Goal: Task Accomplishment & Management: Use online tool/utility

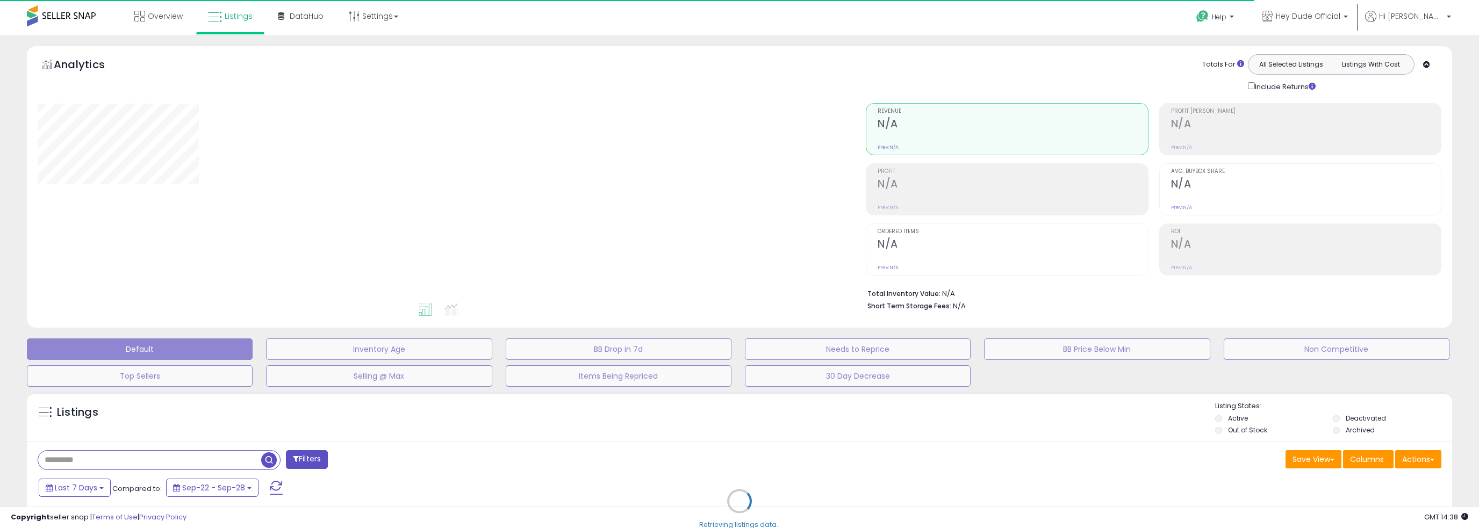
type input "**********"
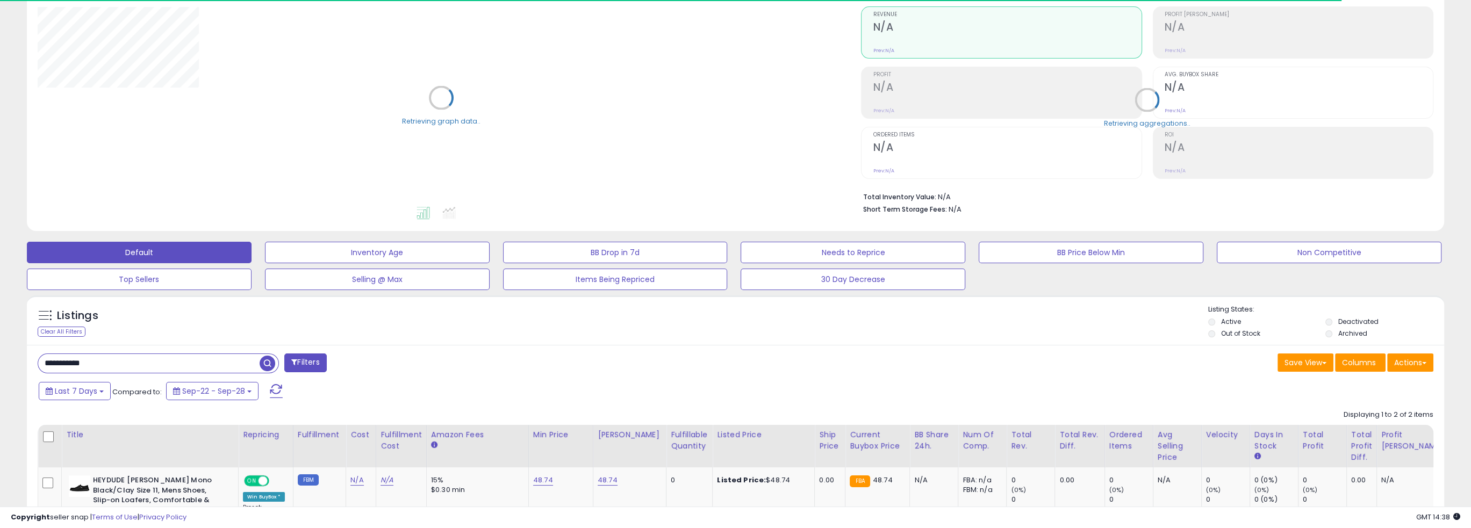
scroll to position [107, 0]
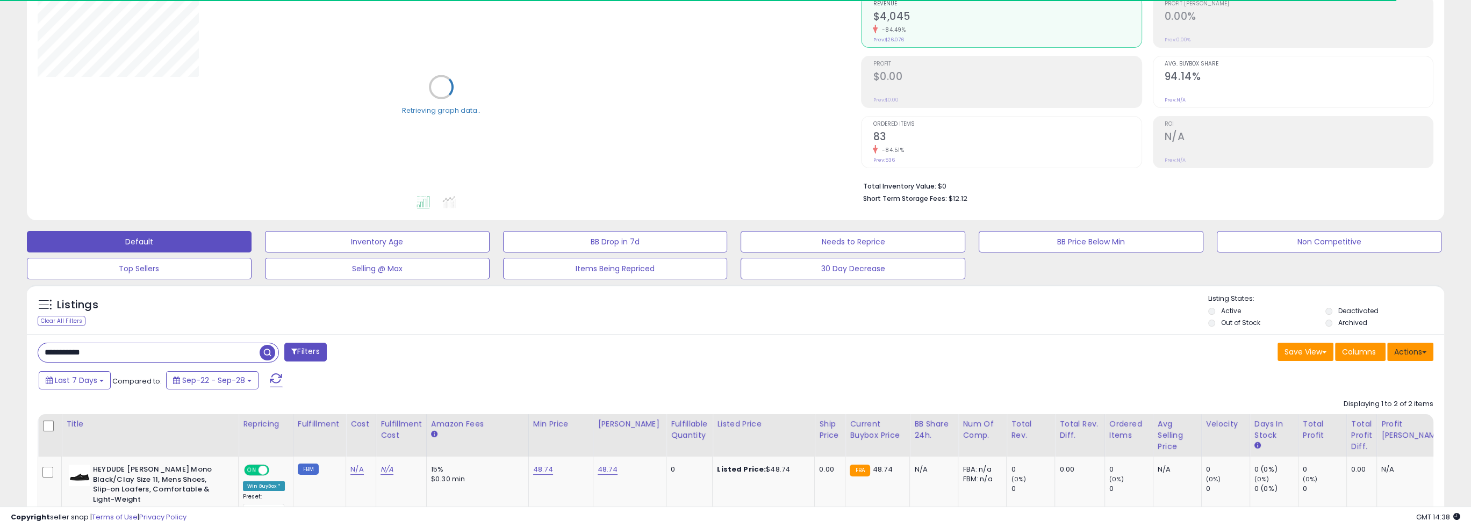
click at [1410, 355] on button "Actions" at bounding box center [1410, 352] width 46 height 18
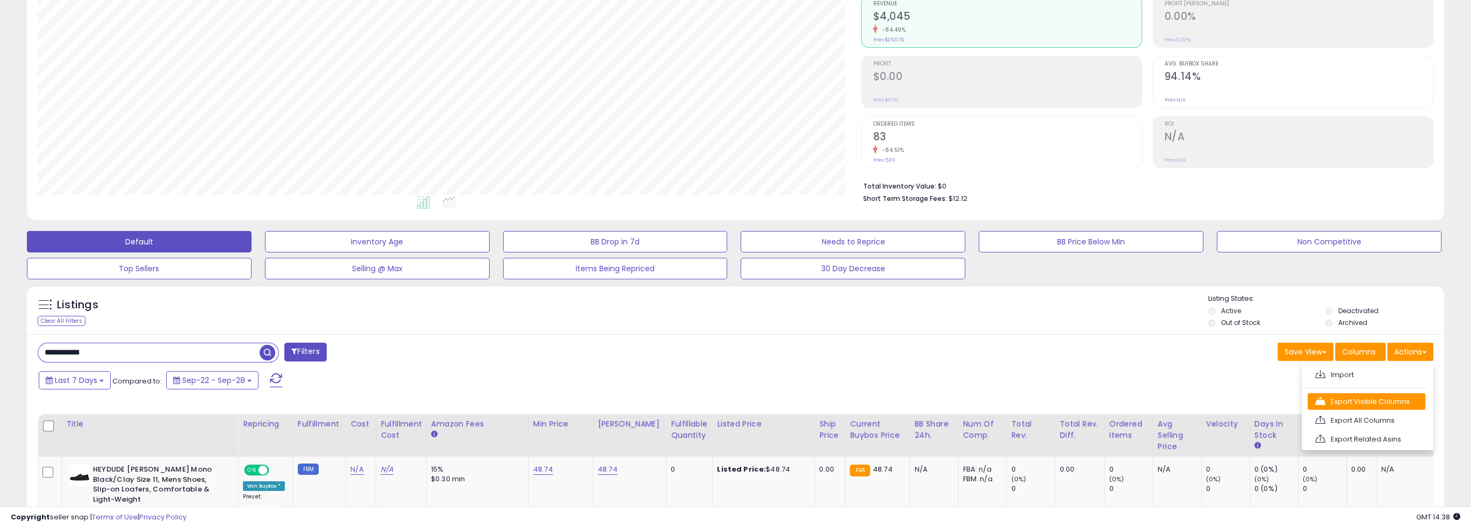
click at [1409, 400] on link "Export Visible Columns" at bounding box center [1366, 401] width 118 height 17
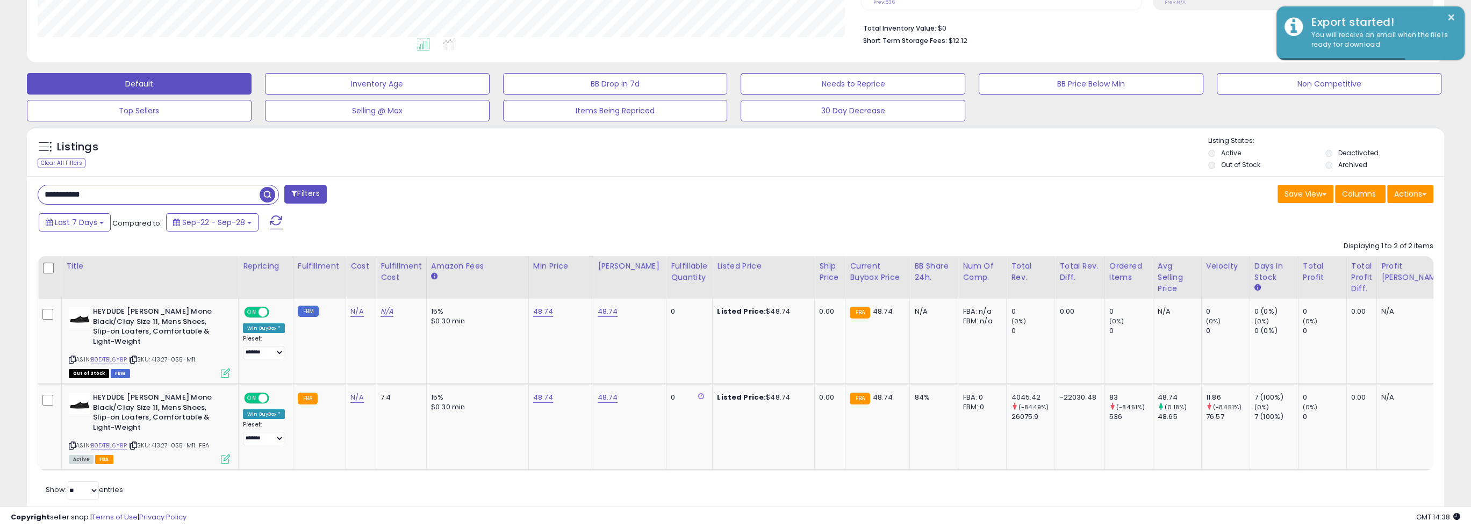
scroll to position [269, 0]
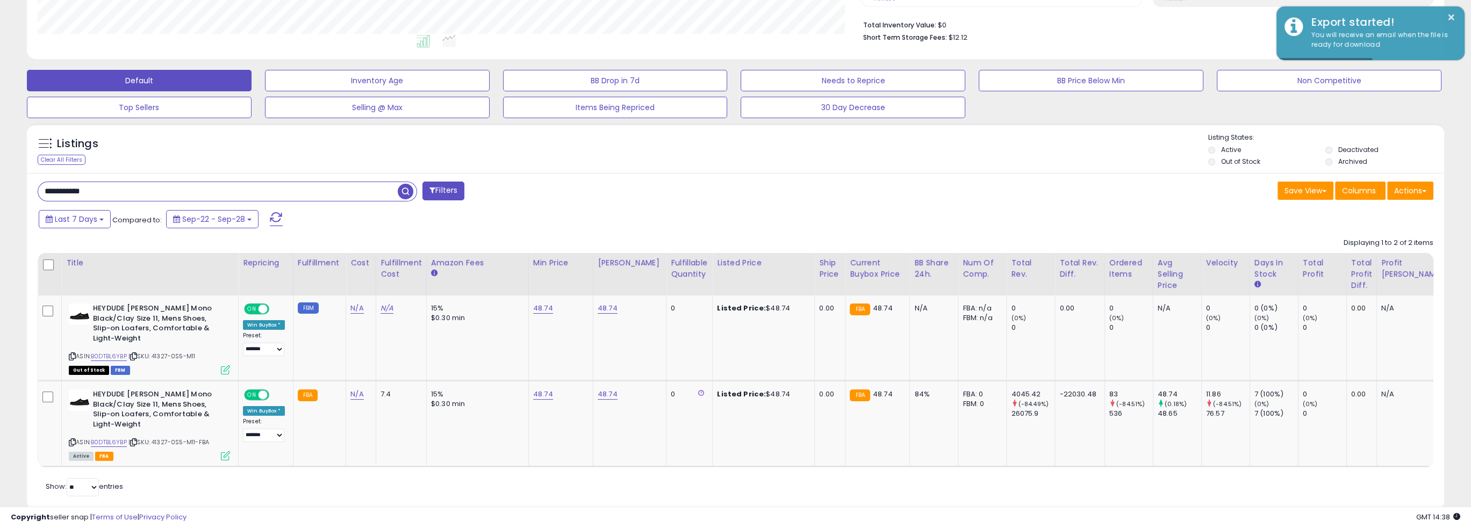
click at [245, 186] on input "**********" at bounding box center [217, 191] width 359 height 19
click at [247, 186] on input "**********" at bounding box center [217, 191] width 359 height 19
drag, startPoint x: 247, startPoint y: 186, endPoint x: -519, endPoint y: 58, distance: 776.3
click at [579, 179] on div "Filters Save View Save As New View Update Current View Columns" at bounding box center [735, 341] width 1417 height 337
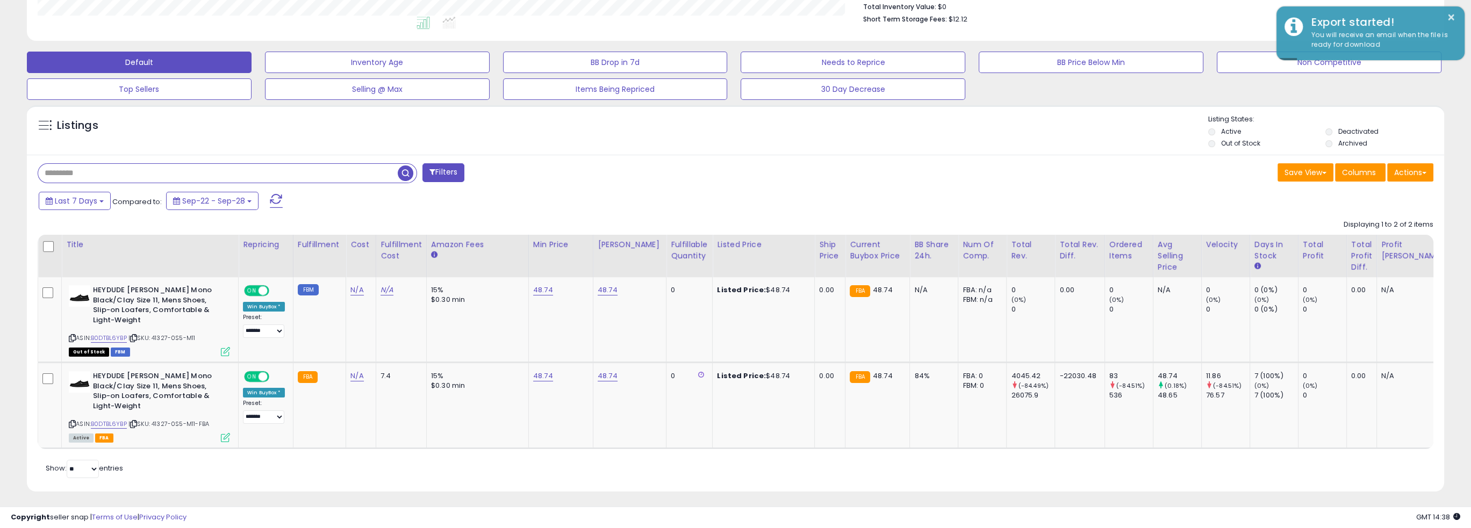
scroll to position [297, 0]
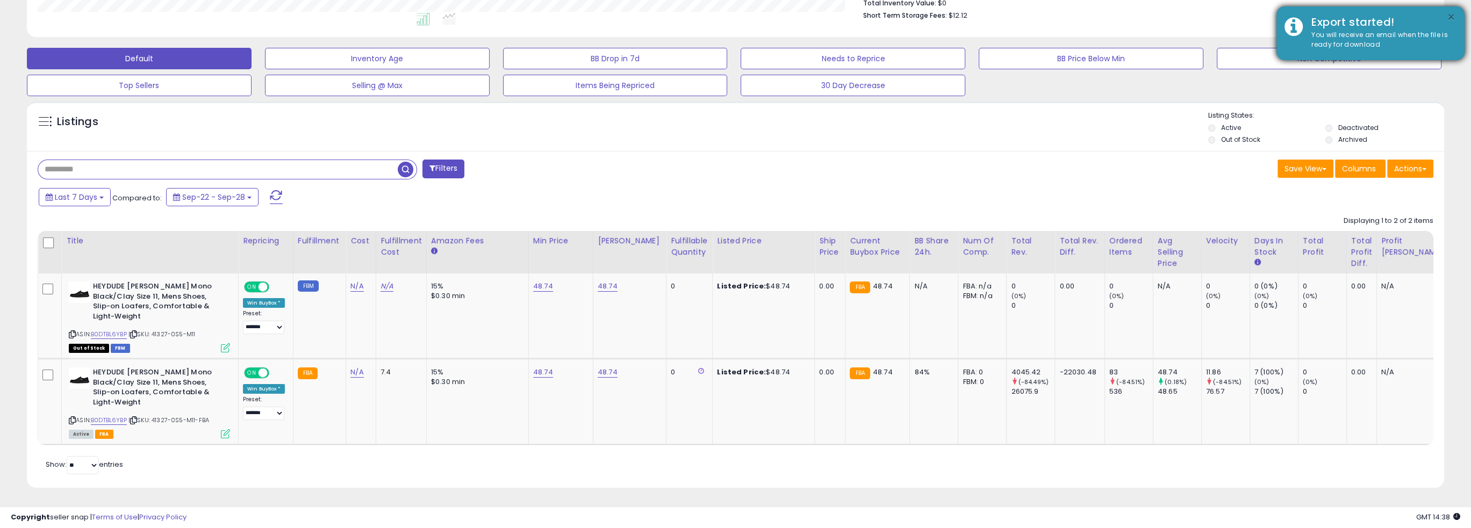
click at [1449, 17] on button "×" at bounding box center [1450, 17] width 9 height 13
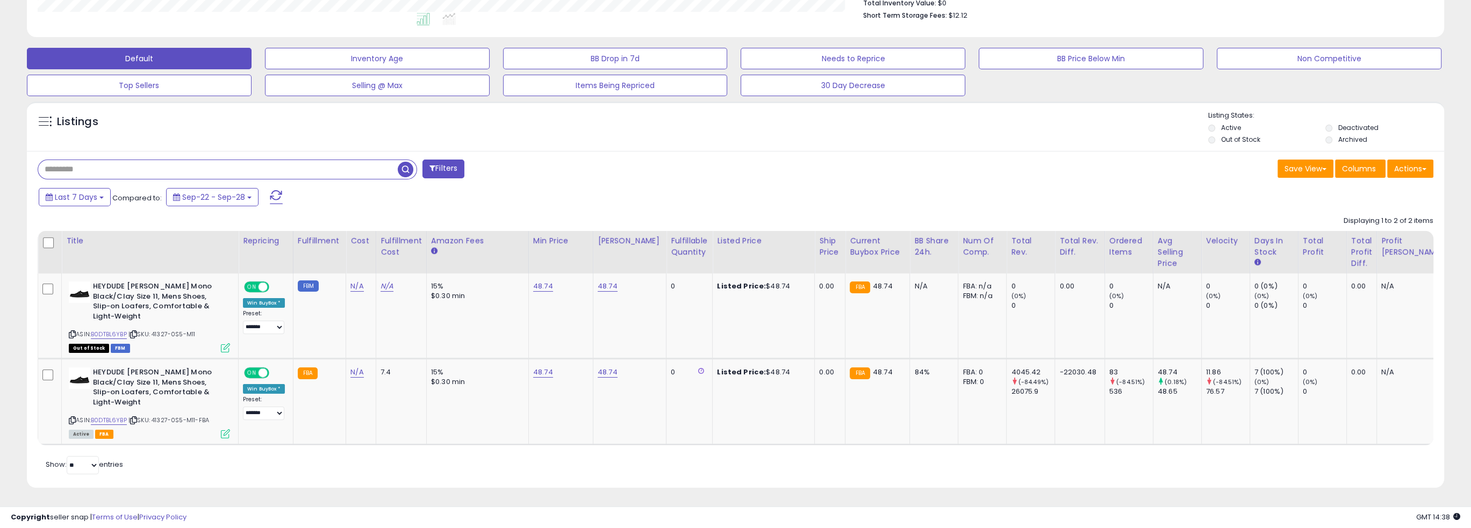
click at [380, 160] on input "text" at bounding box center [217, 169] width 359 height 19
click at [382, 160] on input "text" at bounding box center [217, 169] width 359 height 19
click at [410, 162] on span "button" at bounding box center [406, 170] width 16 height 16
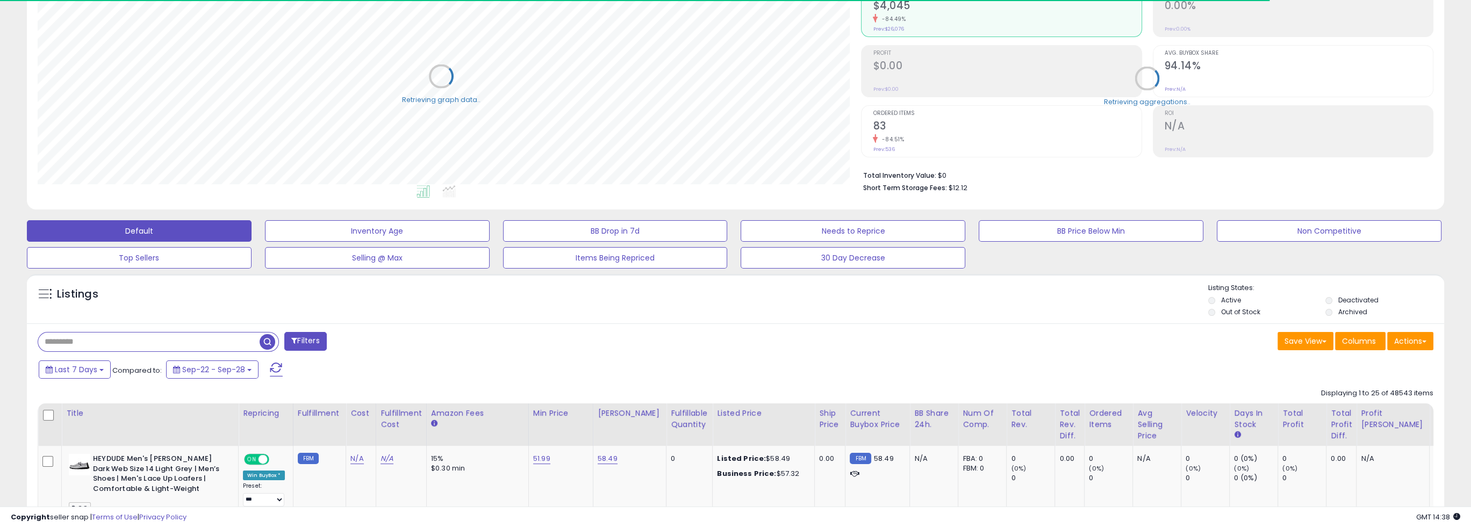
scroll to position [537072, 536470]
click at [1408, 345] on button "Actions" at bounding box center [1410, 341] width 46 height 18
click at [1421, 392] on link "Export Visible Columns" at bounding box center [1366, 391] width 118 height 17
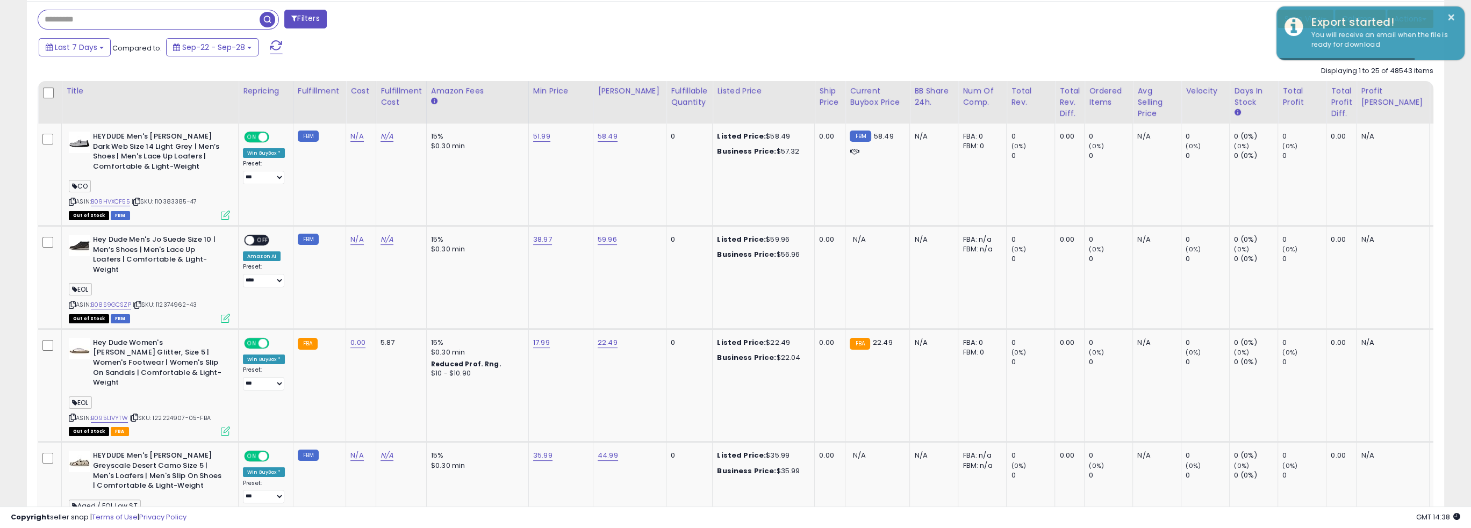
scroll to position [220, 823]
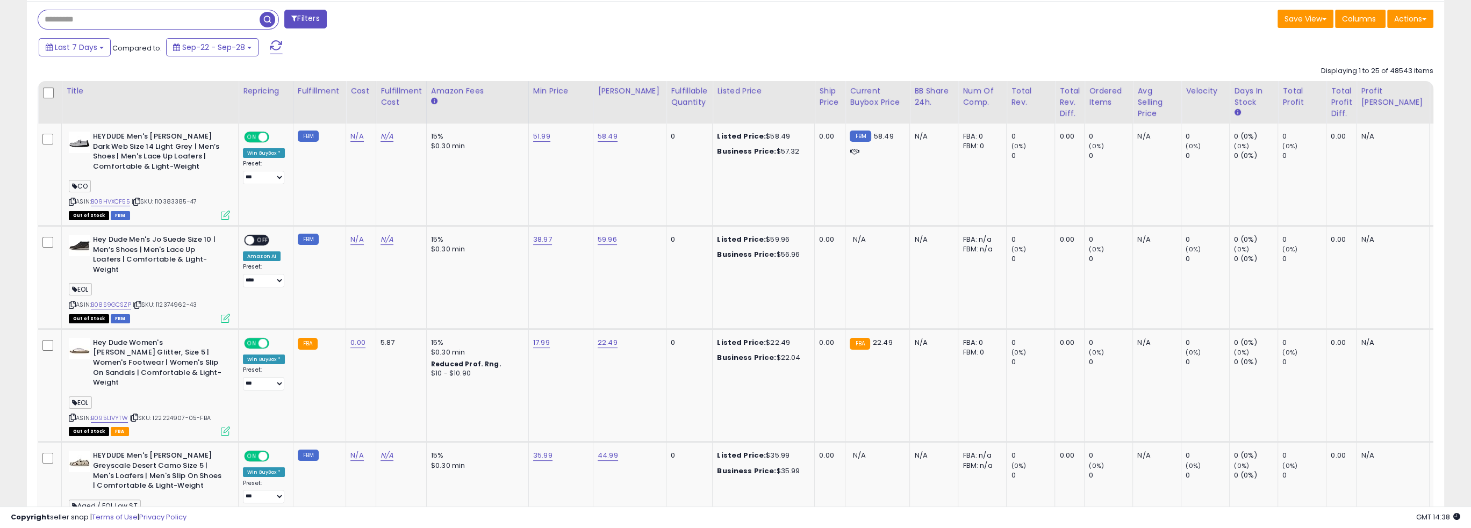
click at [1107, 55] on div "Last 7 Days Compared to: Sep-22 - Sep-28" at bounding box center [733, 49] width 1411 height 24
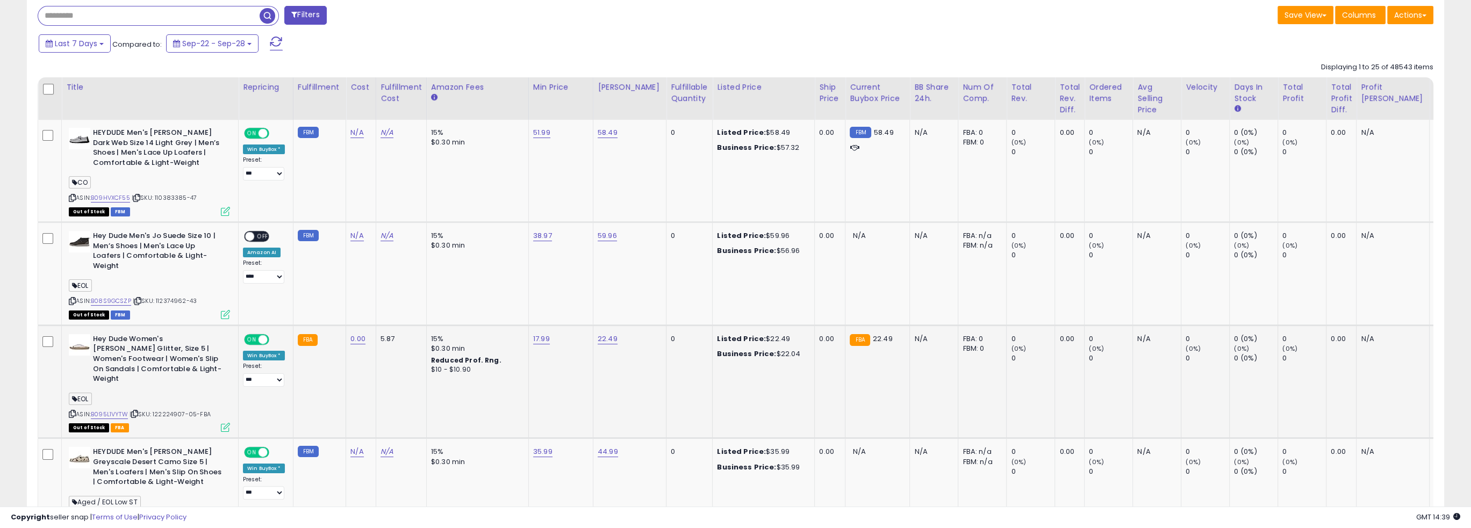
scroll to position [548, 0]
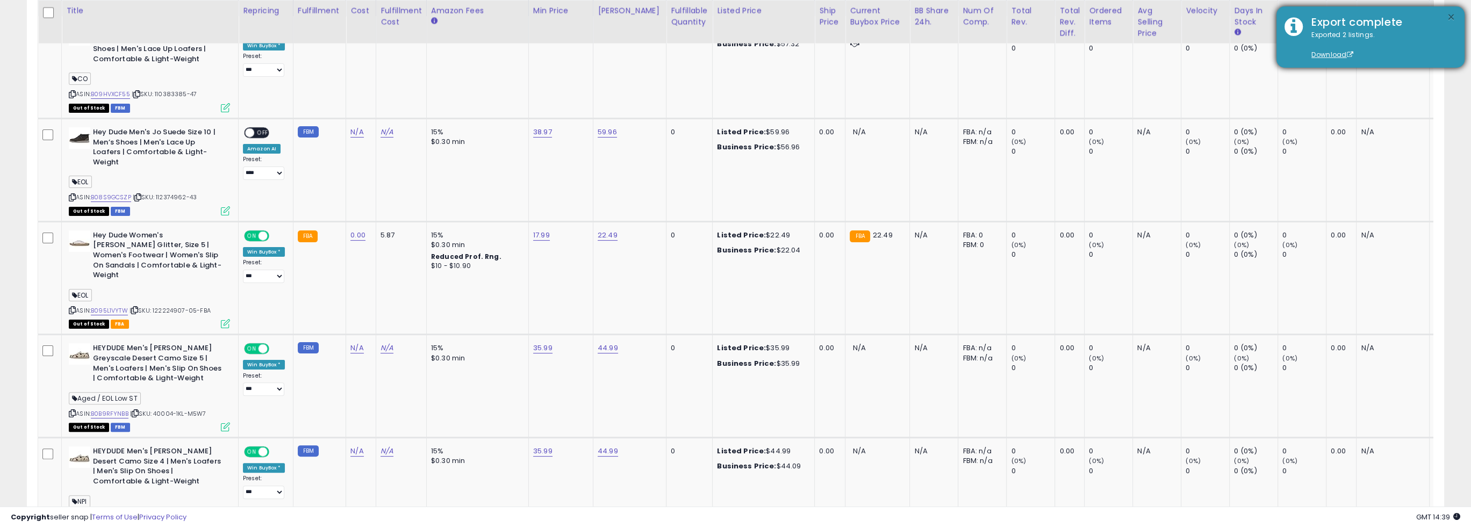
click at [1448, 17] on button "×" at bounding box center [1450, 17] width 9 height 13
click at [1339, 54] on link "Download" at bounding box center [1332, 54] width 42 height 9
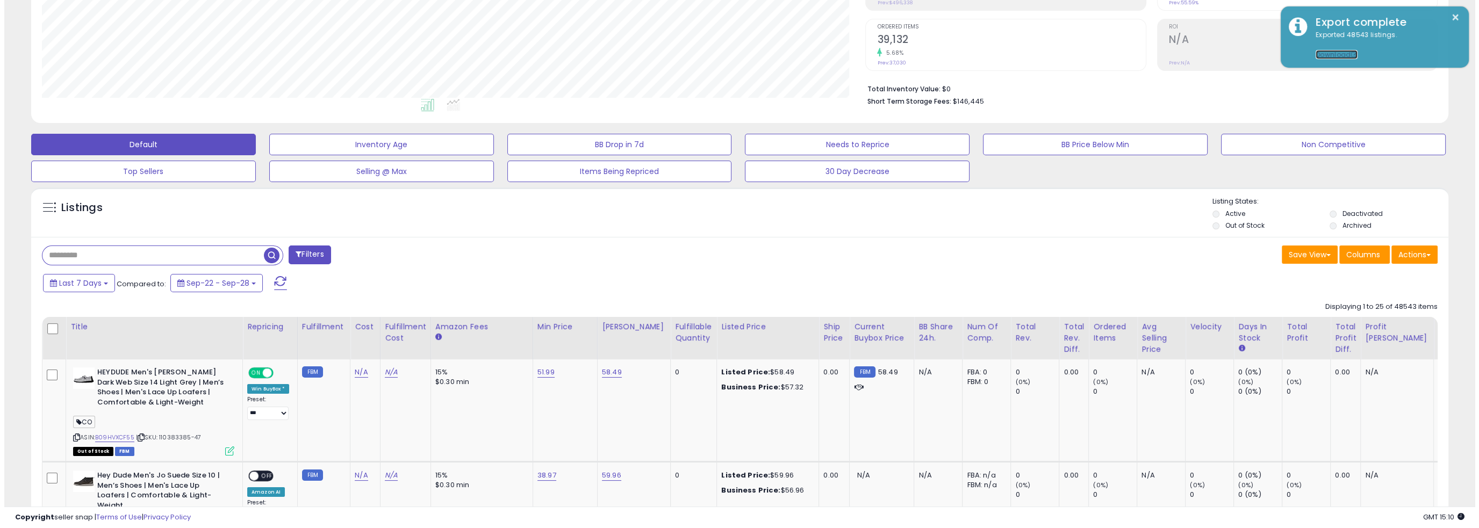
scroll to position [118, 0]
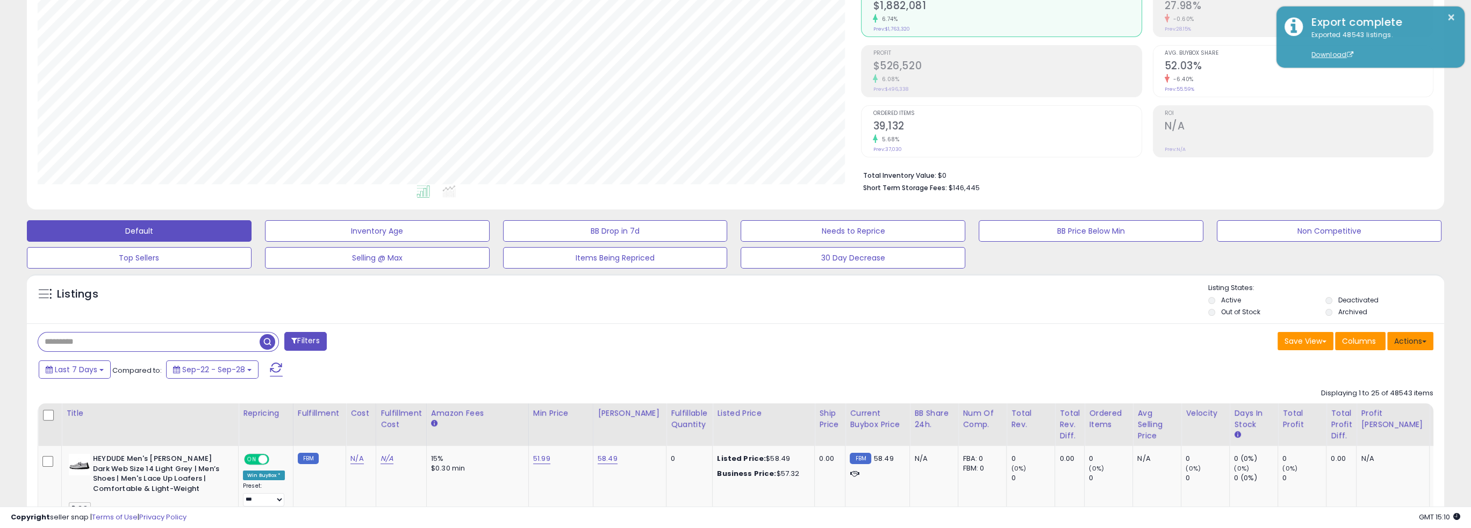
click at [1408, 340] on button "Actions" at bounding box center [1410, 341] width 46 height 18
click at [1391, 363] on link "Import" at bounding box center [1366, 364] width 118 height 17
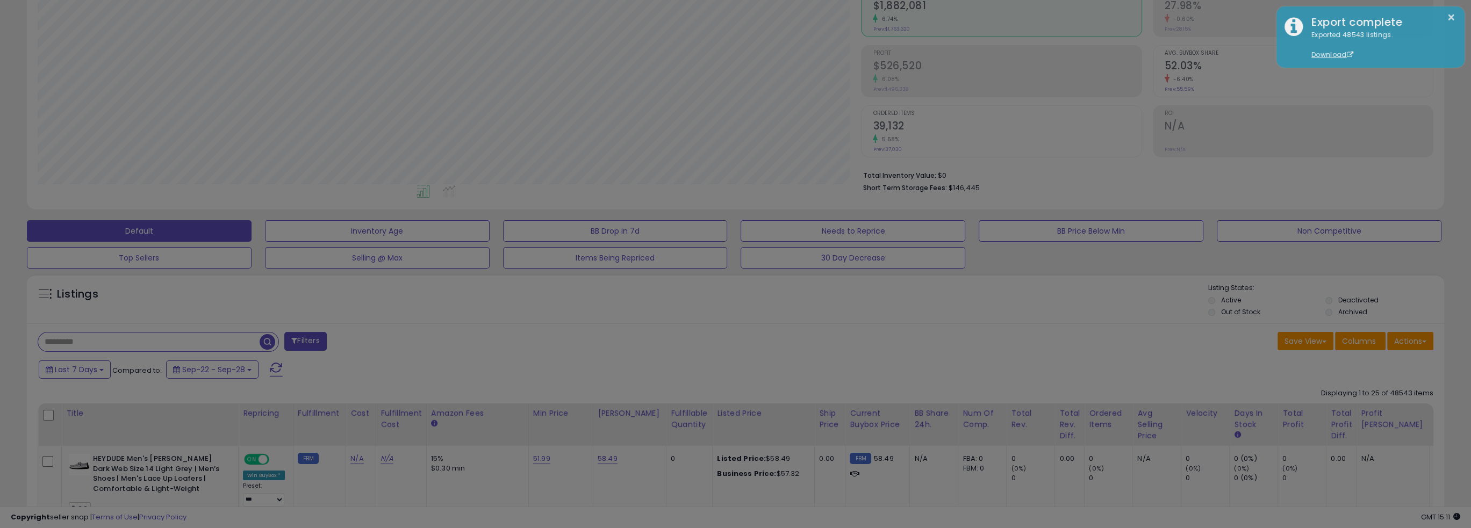
scroll to position [220, 828]
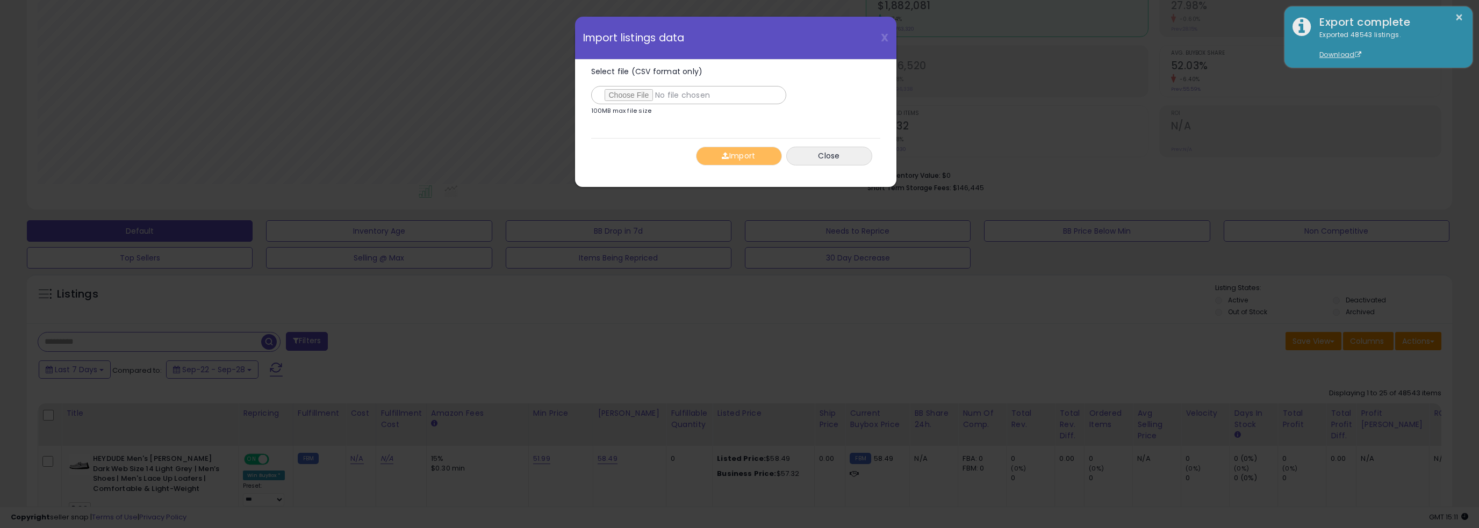
click at [607, 84] on label "Select file (CSV format only)" at bounding box center [688, 86] width 195 height 37
click at [607, 86] on input "Select file (CSV format only)" at bounding box center [688, 95] width 195 height 18
type input "**********"
click at [746, 148] on button "Import" at bounding box center [739, 156] width 86 height 19
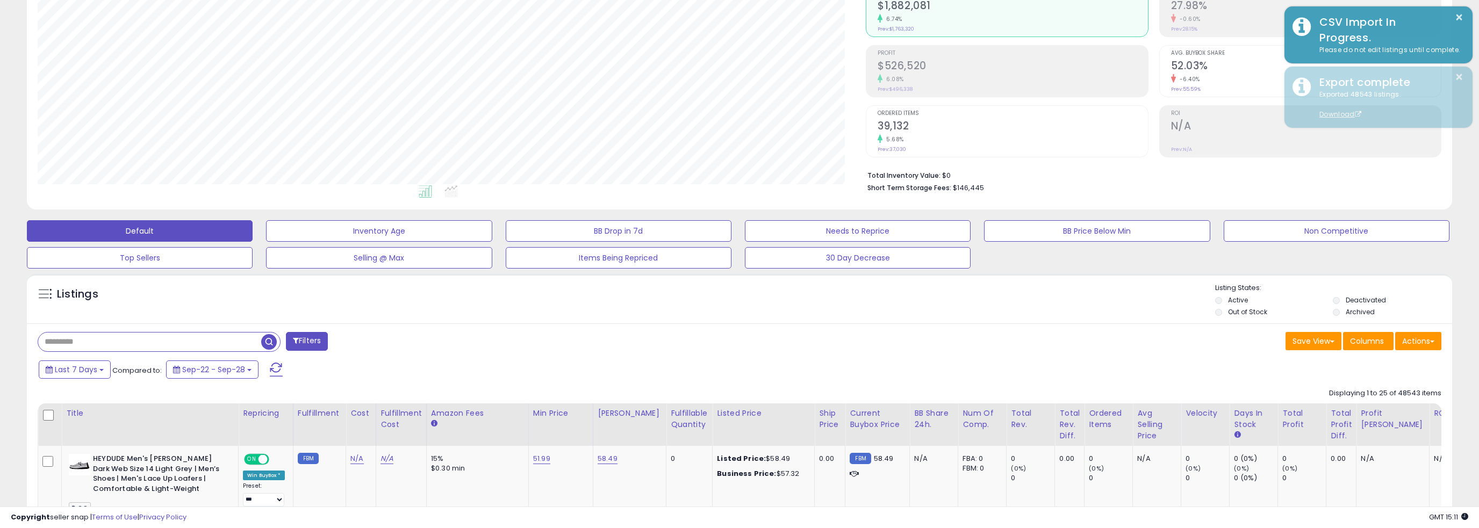
scroll to position [537072, 536470]
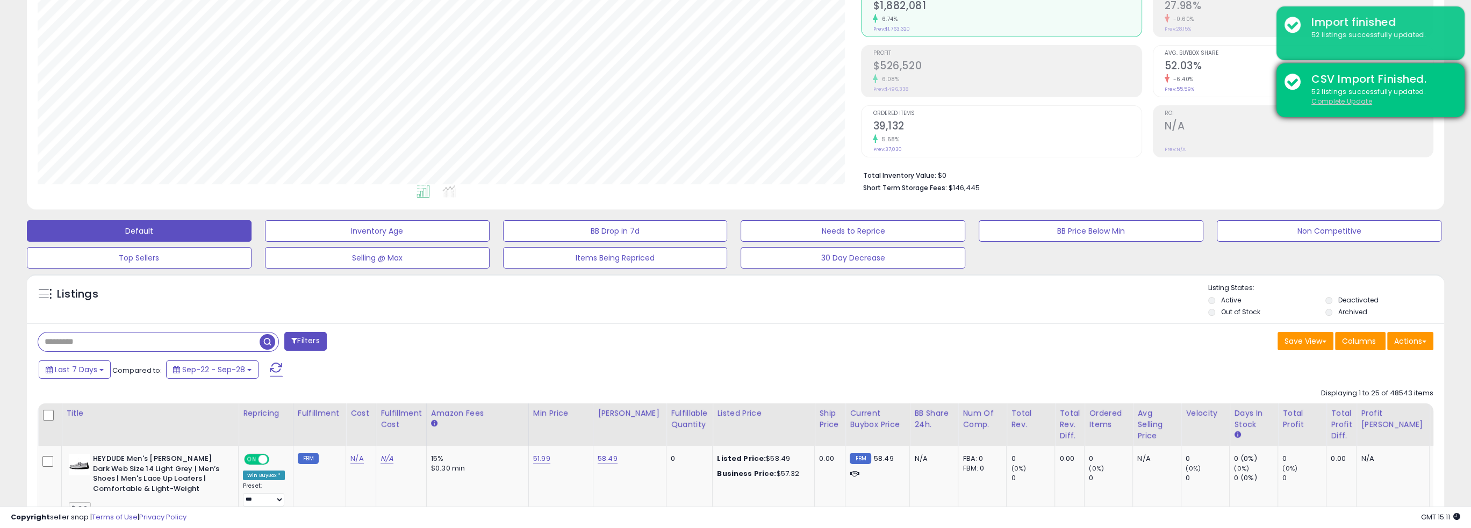
click at [1343, 100] on u "Complete Update" at bounding box center [1341, 101] width 61 height 9
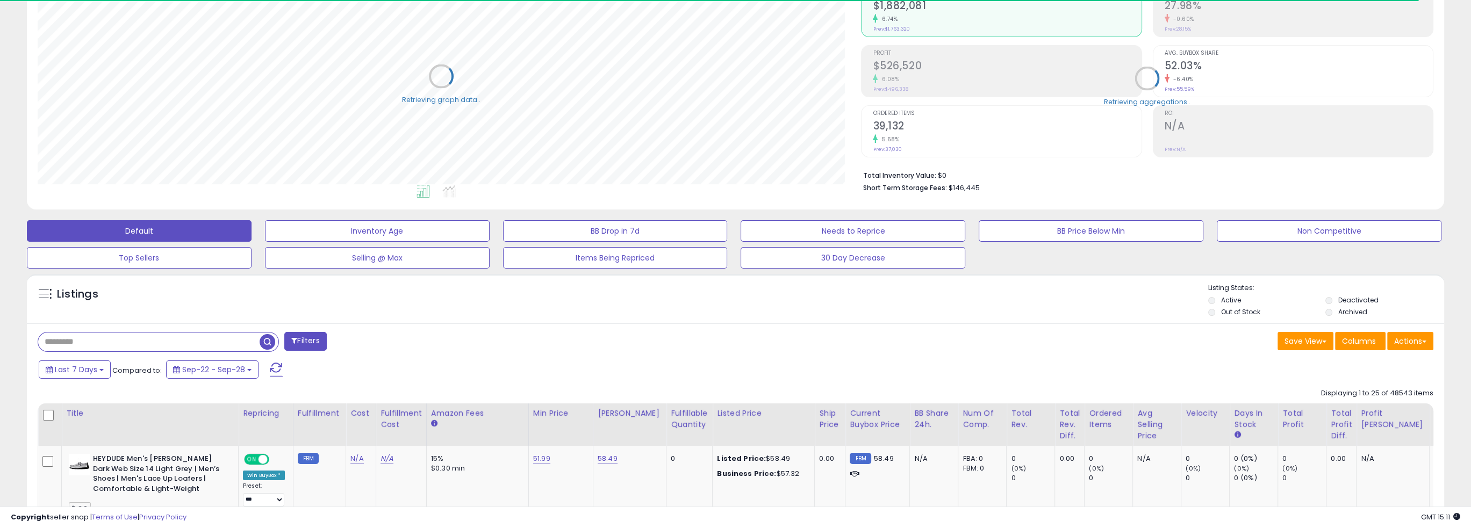
click at [134, 346] on input "text" at bounding box center [148, 342] width 221 height 19
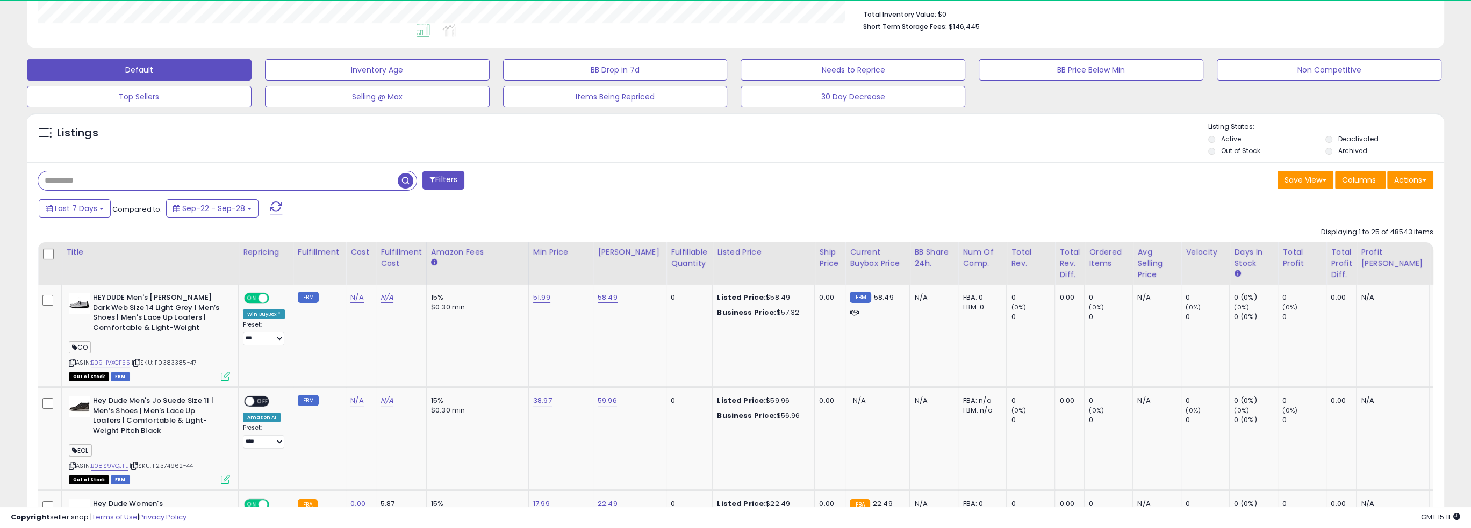
scroll to position [220, 823]
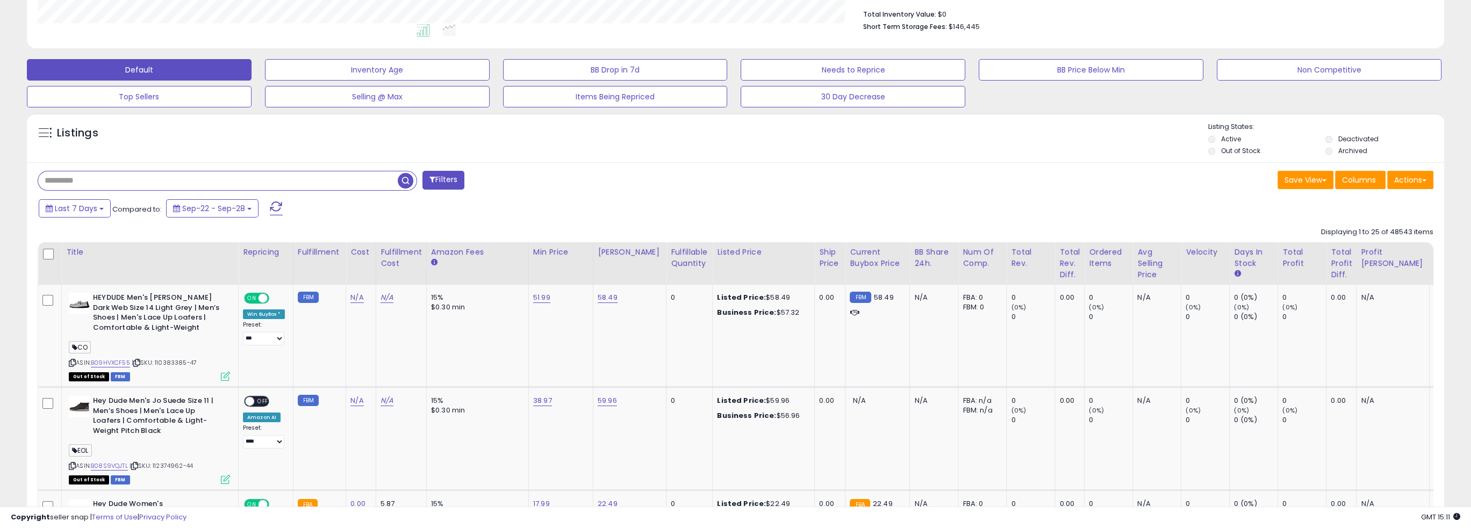
click at [325, 186] on input "text" at bounding box center [217, 180] width 359 height 19
click at [233, 176] on input "text" at bounding box center [217, 180] width 359 height 19
paste input "*"
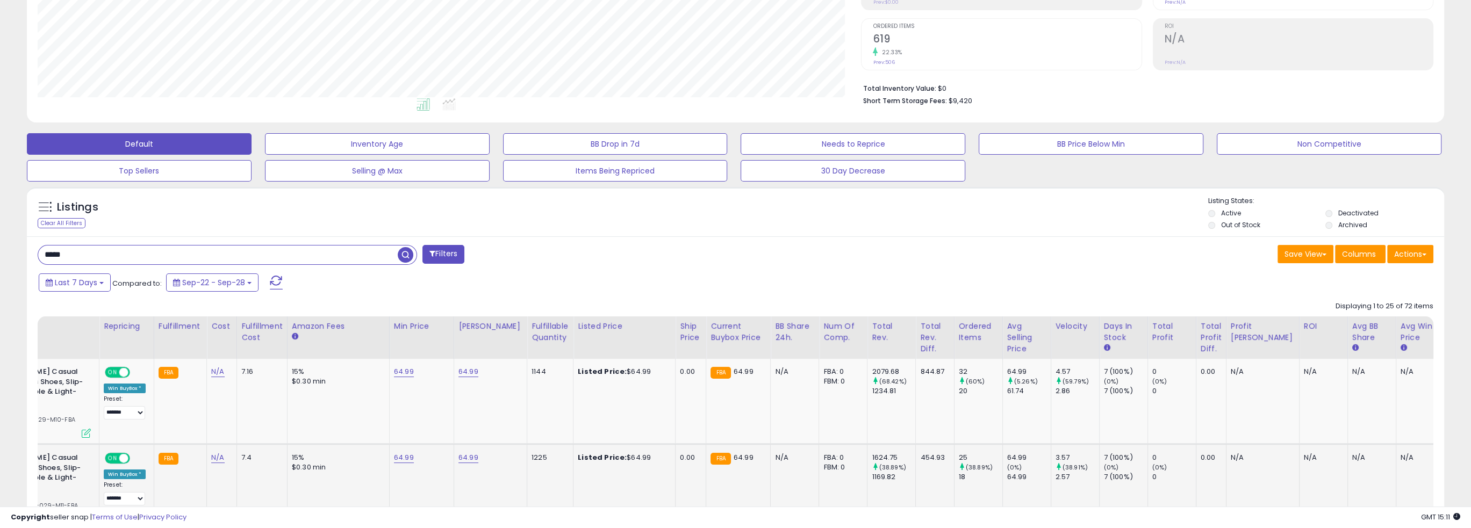
scroll to position [303, 0]
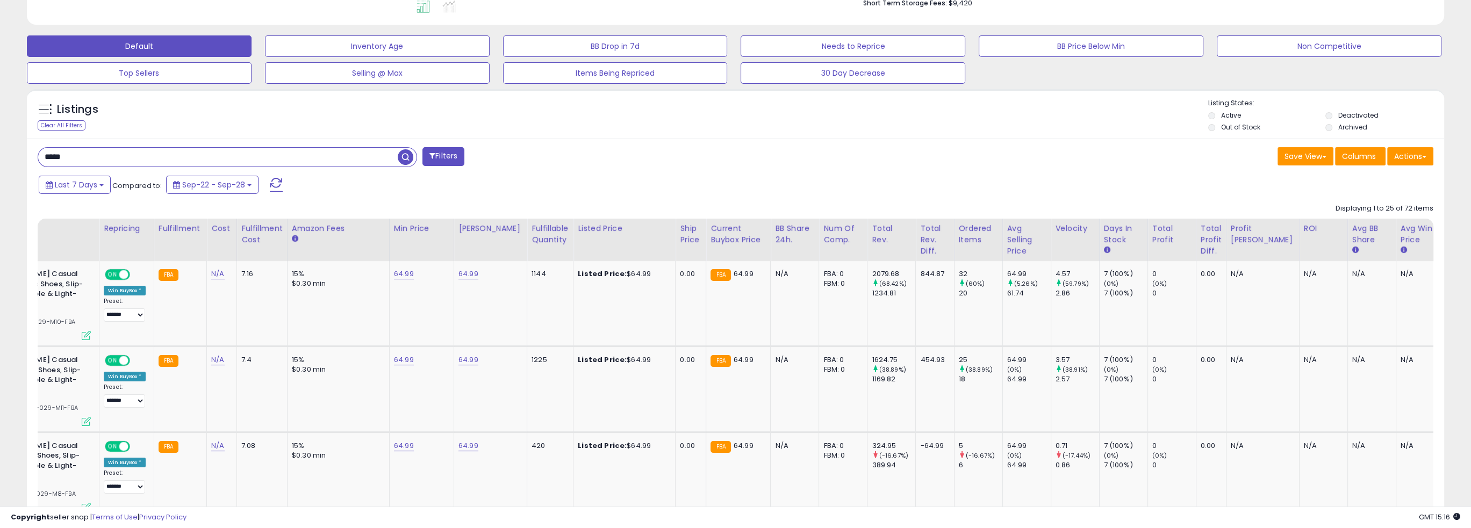
drag, startPoint x: 118, startPoint y: 162, endPoint x: -170, endPoint y: 138, distance: 289.6
paste input "*****"
type input "**********"
click at [403, 159] on span "button" at bounding box center [406, 157] width 16 height 16
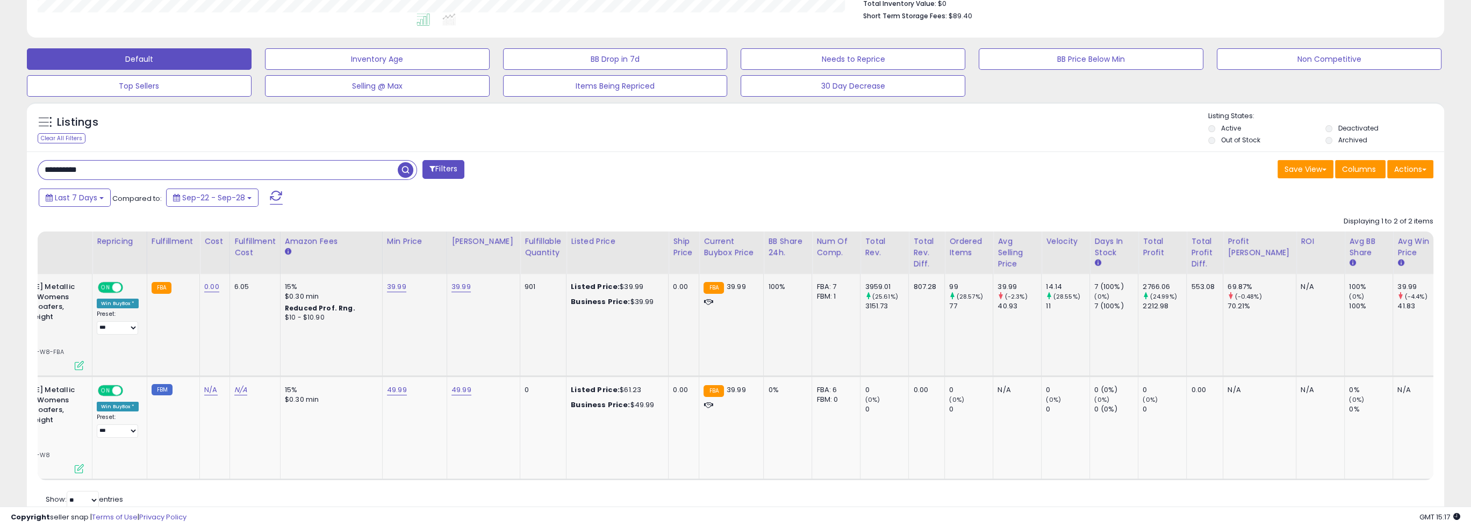
scroll to position [0, 0]
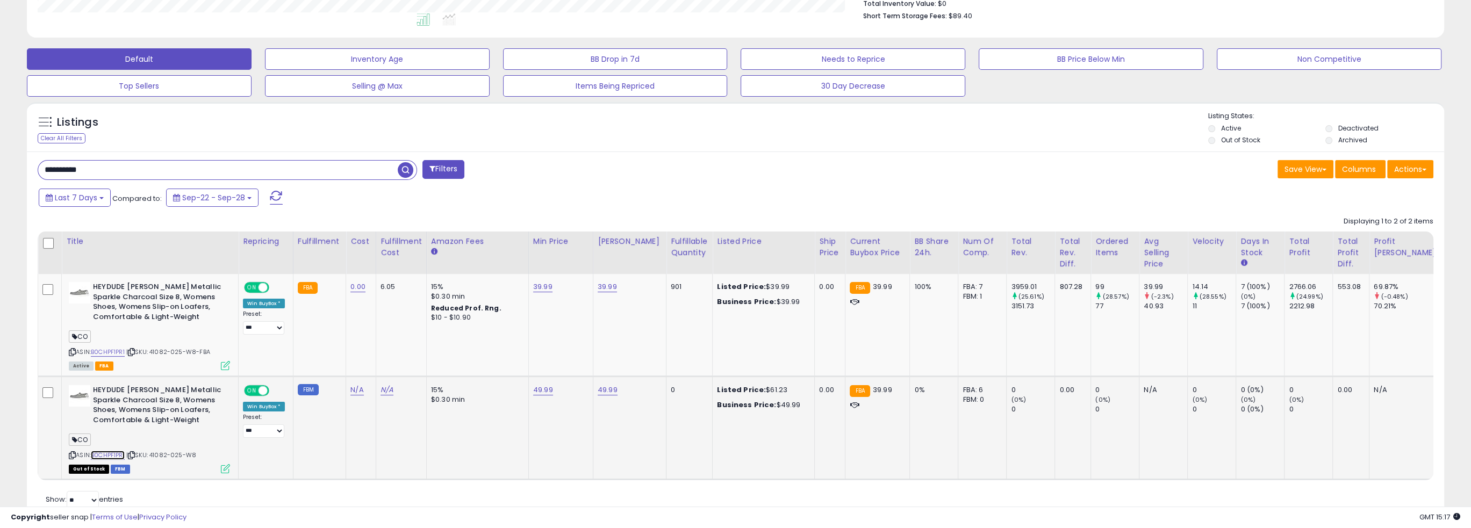
click at [114, 451] on link "B0CHPF1PR1" at bounding box center [108, 455] width 34 height 9
